Goal: Transaction & Acquisition: Subscribe to service/newsletter

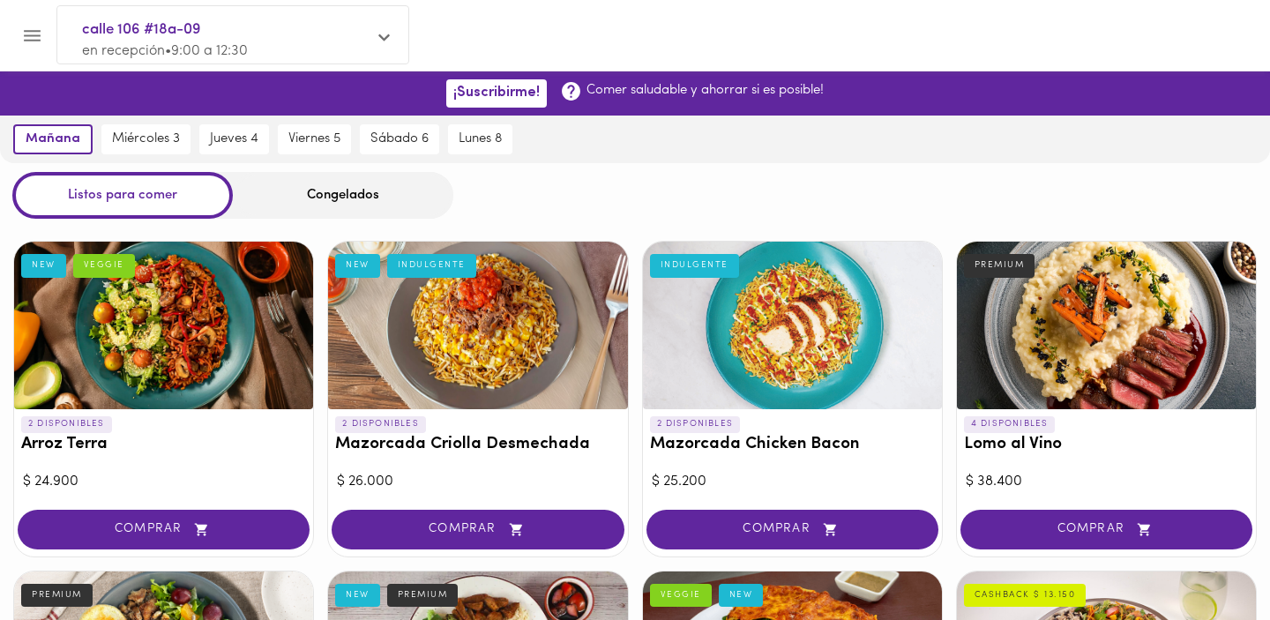
click at [361, 198] on div "Congelados" at bounding box center [343, 195] width 220 height 47
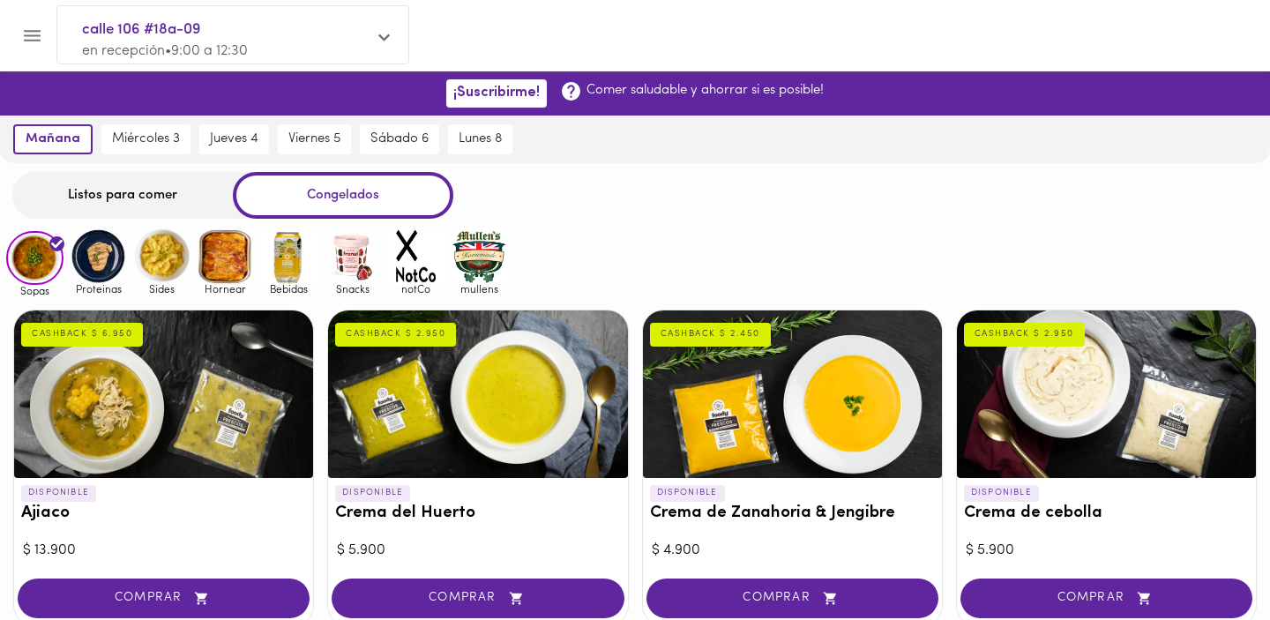
click at [108, 265] on img at bounding box center [98, 256] width 57 height 57
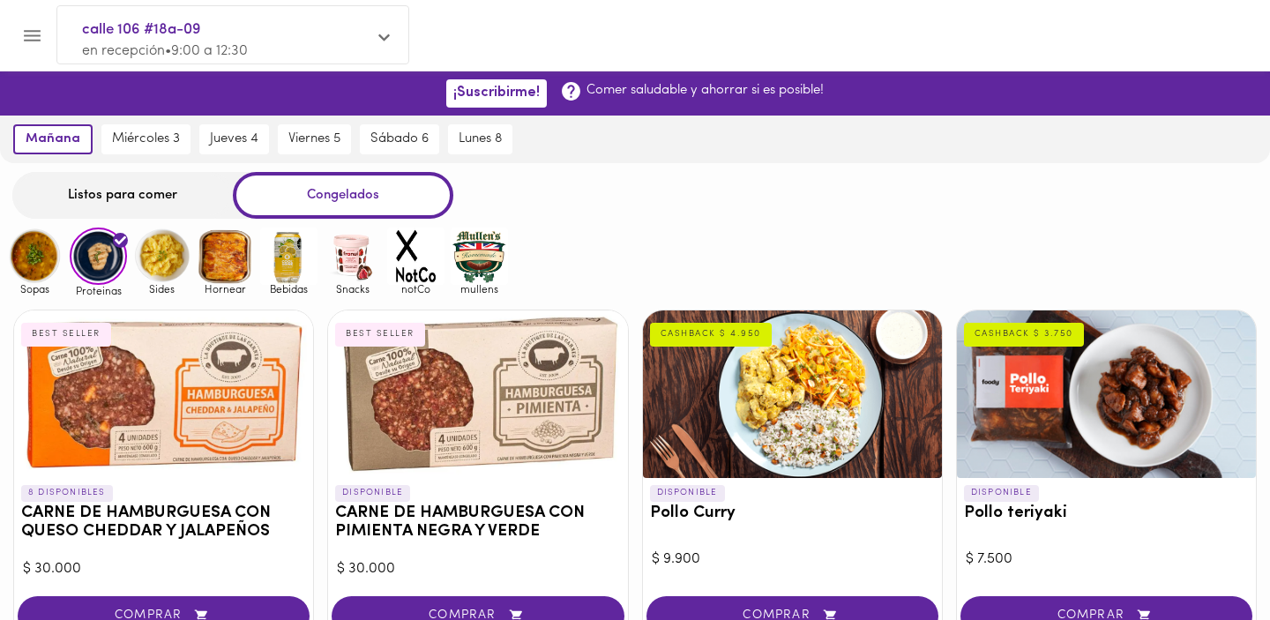
click at [185, 252] on img at bounding box center [161, 256] width 57 height 57
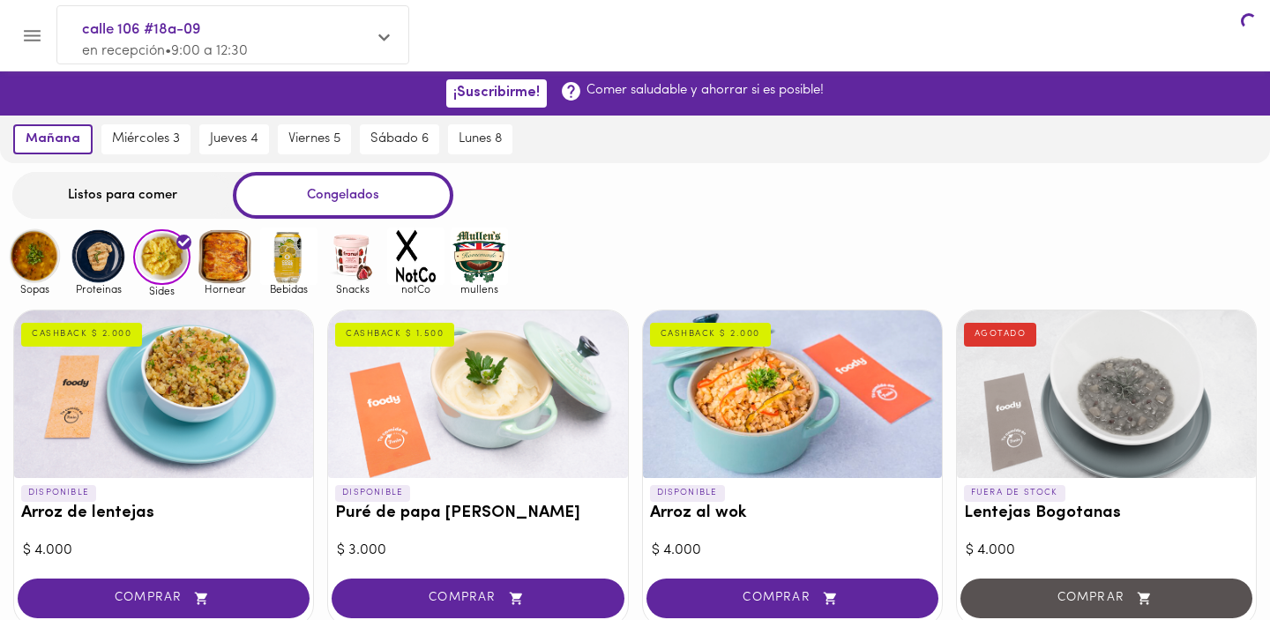
click at [173, 261] on img at bounding box center [161, 257] width 57 height 56
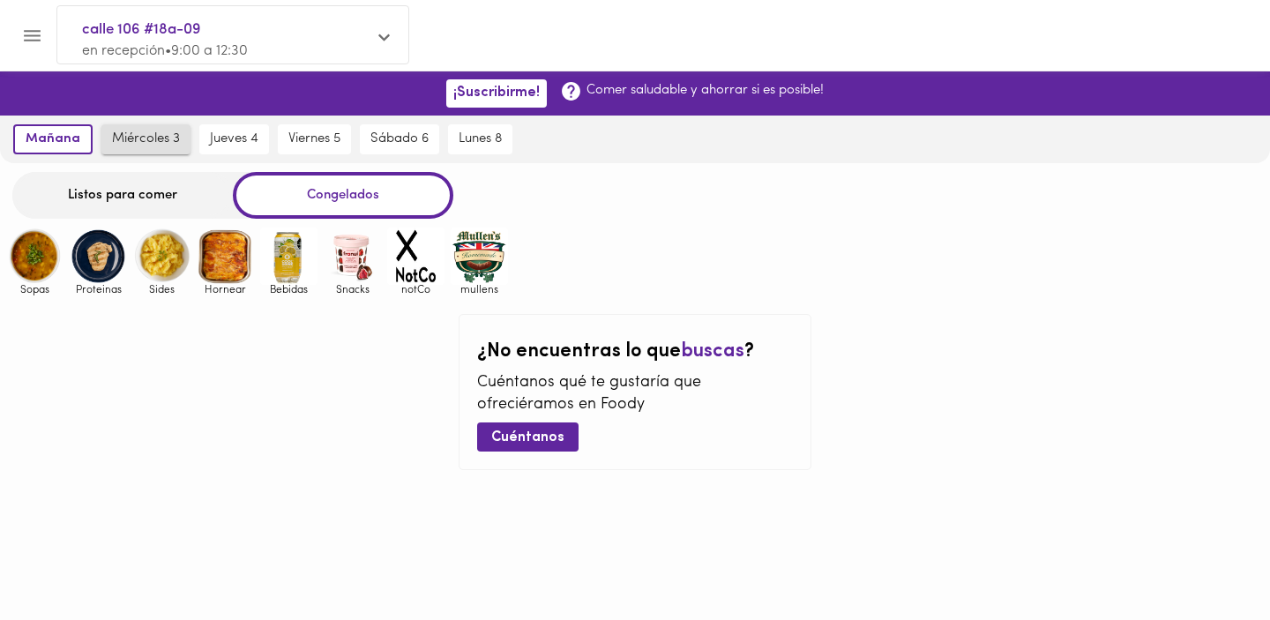
click at [116, 142] on span "miércoles 3" at bounding box center [146, 139] width 68 height 16
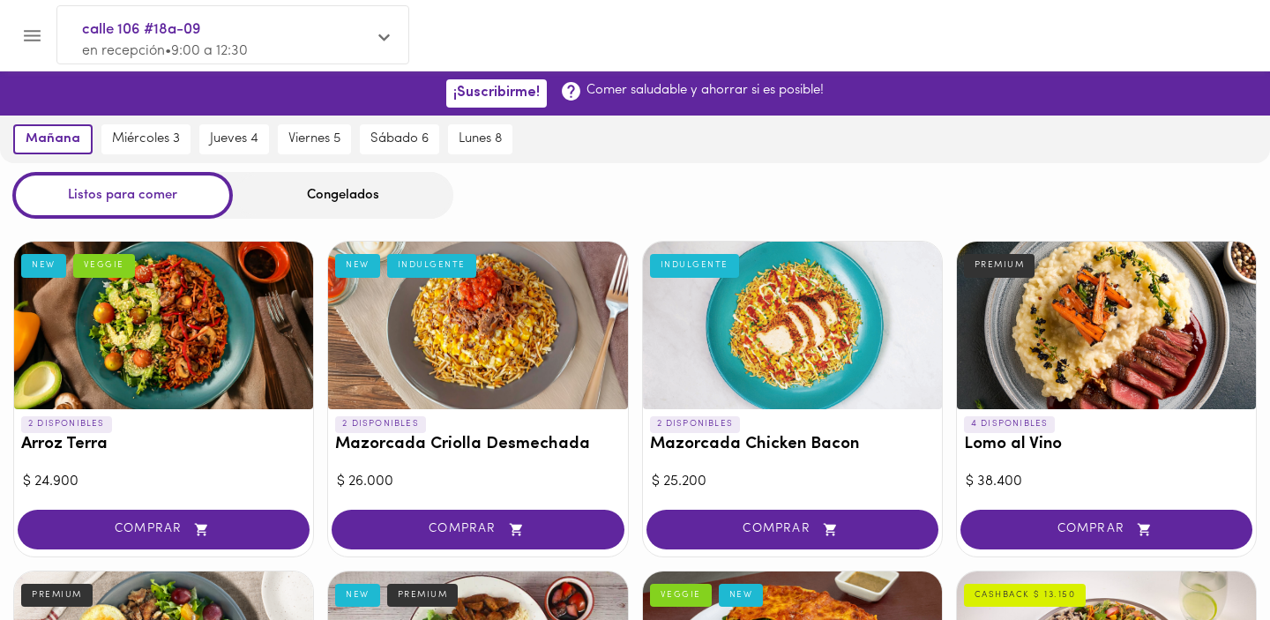
click at [348, 175] on div "Congelados" at bounding box center [343, 195] width 220 height 47
click at [358, 196] on div "Congelados" at bounding box center [343, 195] width 220 height 47
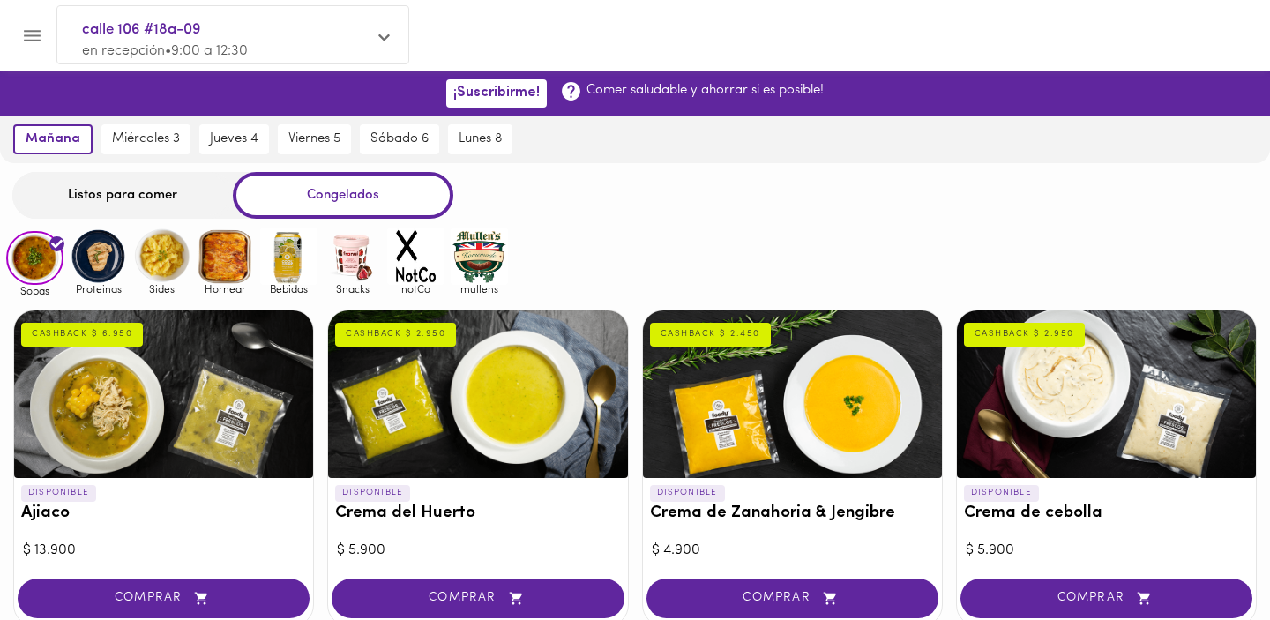
click at [39, 34] on icon "Menu" at bounding box center [32, 35] width 17 height 11
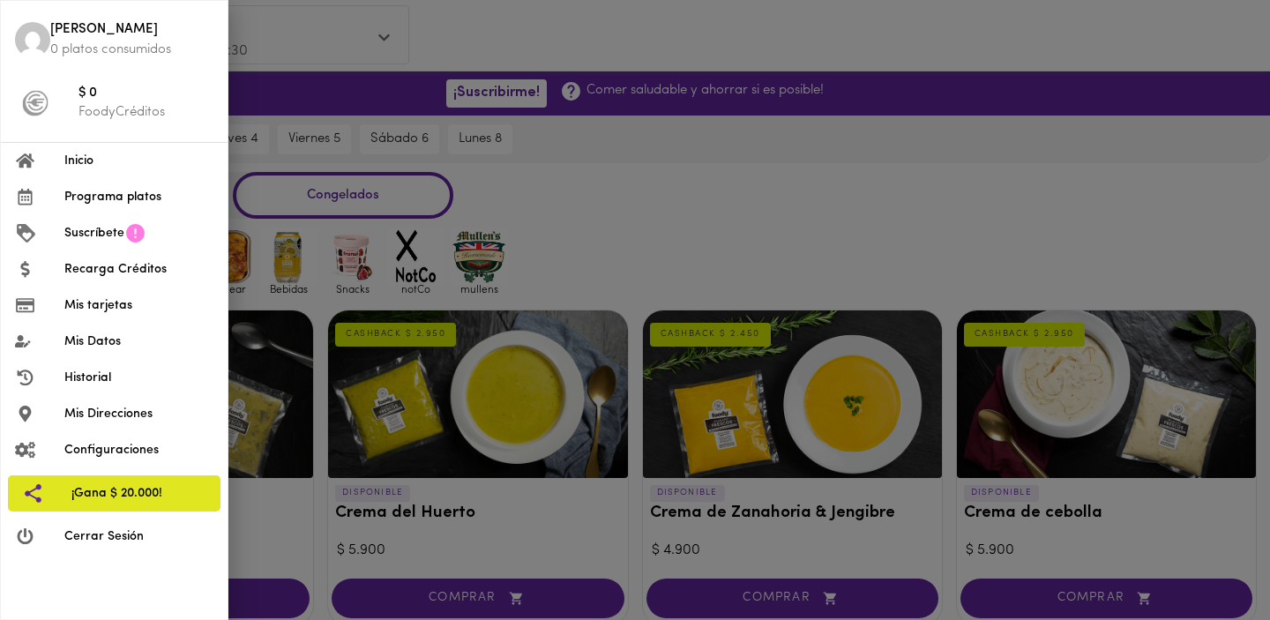
click at [97, 220] on li "Suscríbete" at bounding box center [114, 233] width 227 height 36
